Goal: Task Accomplishment & Management: Use online tool/utility

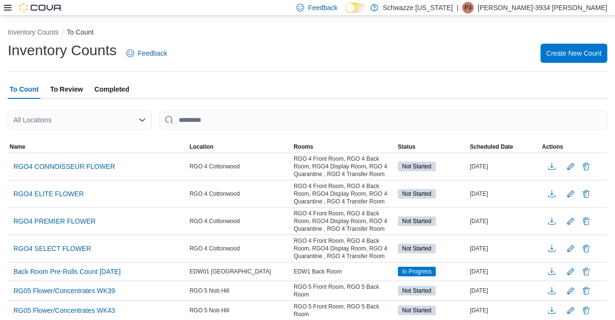
click at [5, 15] on div at bounding box center [33, 7] width 59 height 15
click at [6, 9] on icon at bounding box center [8, 8] width 8 height 8
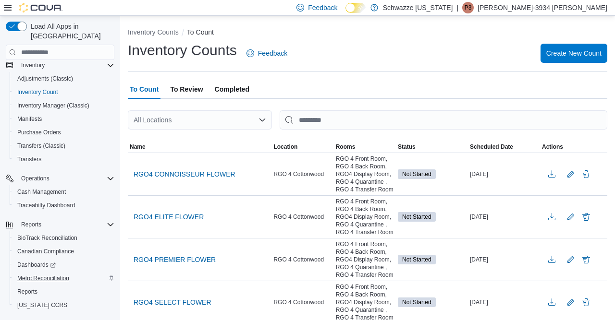
scroll to position [86, 0]
click at [28, 287] on span "Reports" at bounding box center [27, 291] width 20 height 8
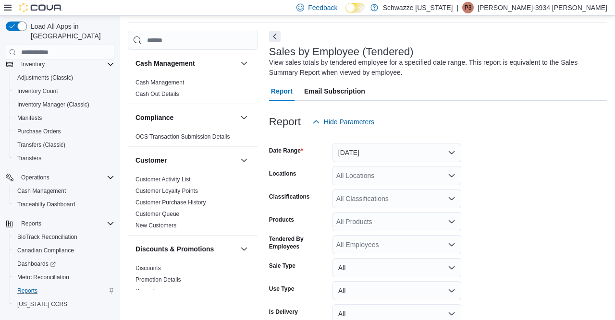
scroll to position [32, 0]
click at [362, 156] on button "[DATE]" at bounding box center [396, 152] width 129 height 19
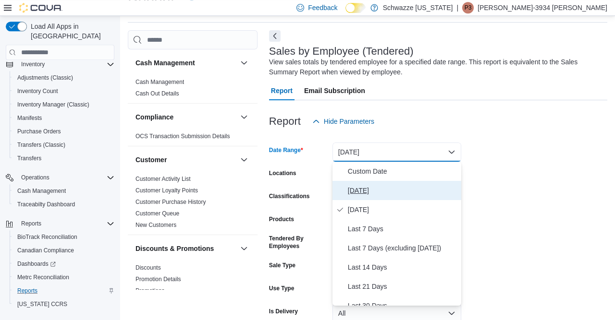
click at [355, 187] on span "[DATE]" at bounding box center [403, 191] width 110 height 12
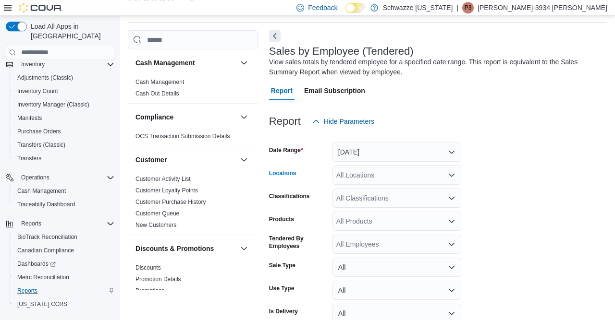
click at [353, 180] on div "All Locations" at bounding box center [396, 175] width 129 height 19
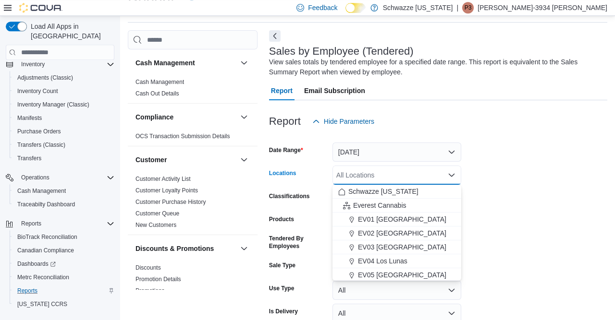
type input "*"
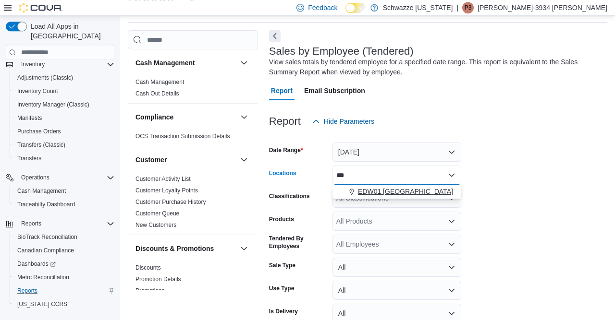
type input "***"
click at [368, 198] on button "EDW01 [GEOGRAPHIC_DATA]" at bounding box center [396, 192] width 129 height 14
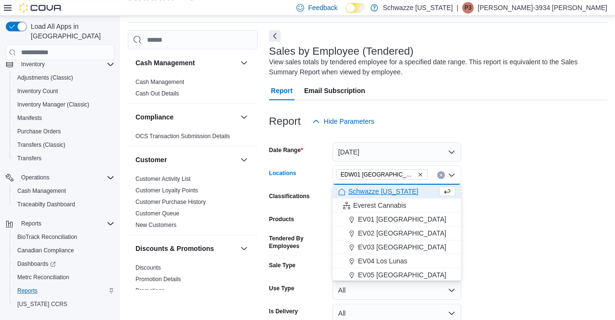
click at [320, 208] on div "Classifications" at bounding box center [299, 198] width 60 height 19
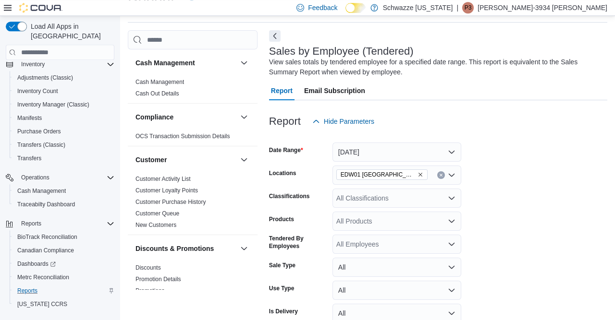
scroll to position [81, 0]
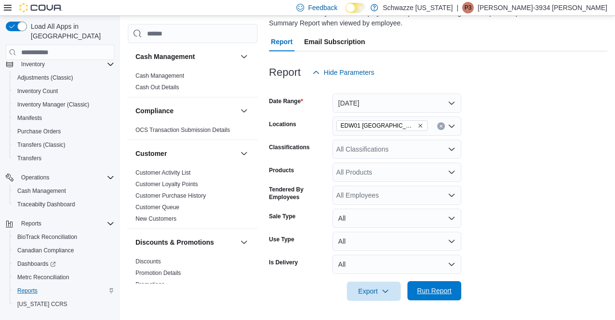
click at [419, 293] on span "Run Report" at bounding box center [434, 291] width 35 height 10
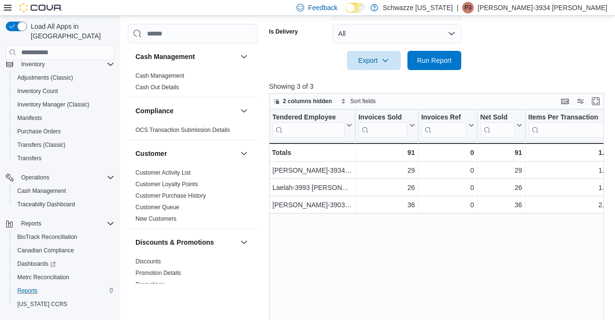
scroll to position [310, 0]
